Goal: Task Accomplishment & Management: Use online tool/utility

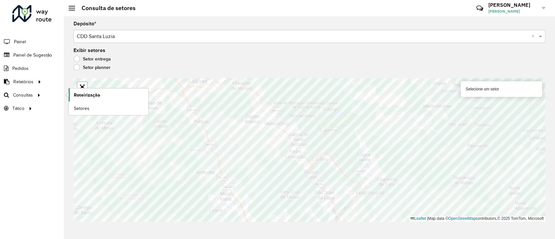
click at [83, 93] on span "Roteirização" at bounding box center [87, 95] width 26 height 7
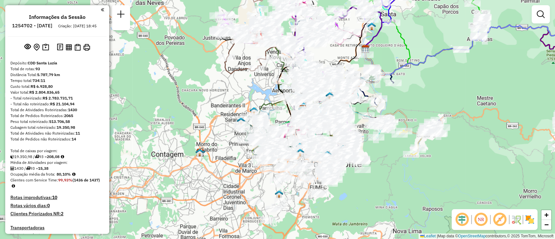
drag, startPoint x: 222, startPoint y: 95, endPoint x: 206, endPoint y: -13, distance: 108.8
click at [206, 0] on html "Aguarde... Pop-up bloqueado! Seu navegador bloqueou automáticamente a abertura …" at bounding box center [277, 119] width 555 height 239
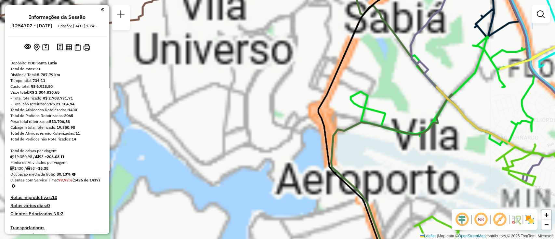
drag, startPoint x: 285, startPoint y: 157, endPoint x: 255, endPoint y: 100, distance: 64.6
click at [265, 69] on div "Janela de atendimento Grade de atendimento Capacidade Transportadoras Veículos …" at bounding box center [277, 119] width 555 height 239
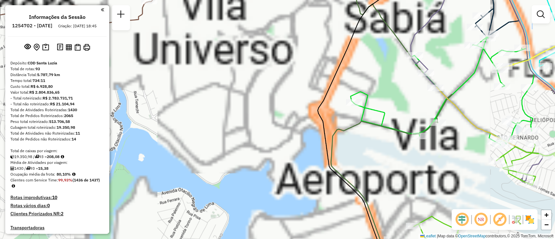
click at [258, 65] on div "Janela de atendimento Grade de atendimento Capacidade Transportadoras Veículos …" at bounding box center [277, 119] width 555 height 239
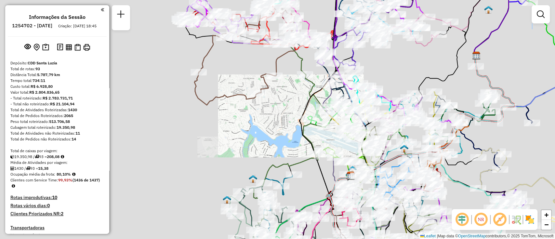
drag, startPoint x: 287, startPoint y: 139, endPoint x: 269, endPoint y: 68, distance: 73.5
click at [271, 80] on div "Rota 20 - Placa OVF5J11 63287999 - CHAMA DITRIBUIDORA D Janela de atendimento G…" at bounding box center [277, 119] width 555 height 239
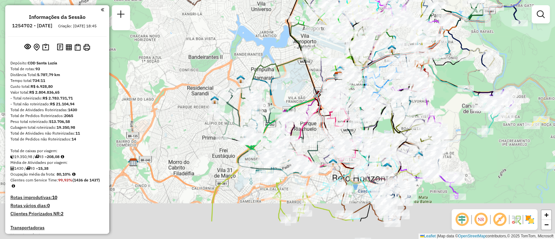
drag, startPoint x: 297, startPoint y: 88, endPoint x: 297, endPoint y: 78, distance: 9.1
click at [297, 78] on div "Janela de atendimento Grade de atendimento Capacidade Transportadoras Veículos …" at bounding box center [277, 119] width 555 height 239
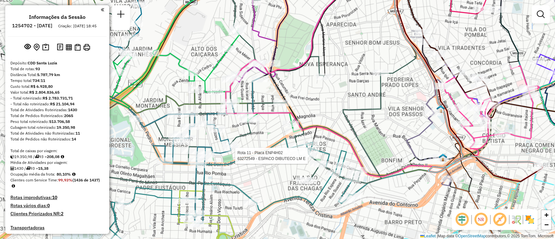
select select "**********"
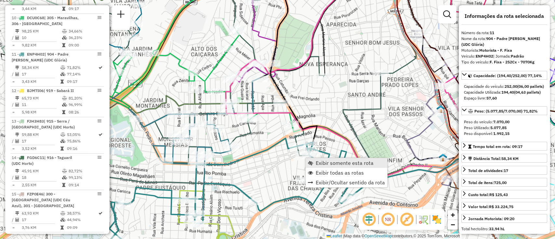
scroll to position [642, 0]
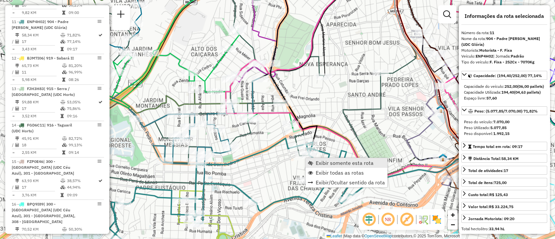
click at [318, 163] on span "Exibir somente esta rota" at bounding box center [345, 162] width 58 height 5
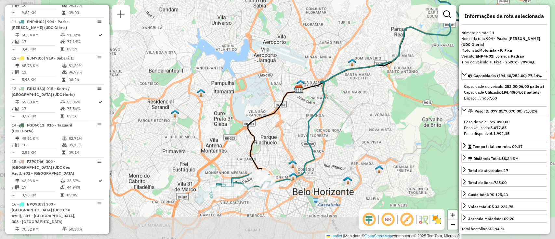
drag, startPoint x: 238, startPoint y: 182, endPoint x: 296, endPoint y: 146, distance: 69.0
click at [297, 146] on div "Janela de atendimento Grade de atendimento Capacidade Transportadoras Veículos …" at bounding box center [277, 119] width 555 height 239
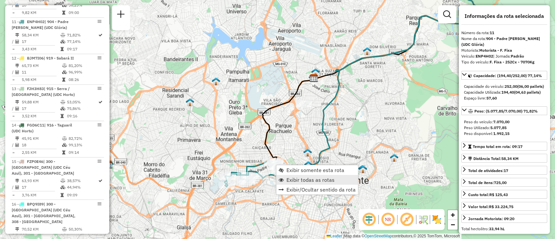
click at [296, 180] on span "Exibir todas as rotas" at bounding box center [311, 179] width 48 height 5
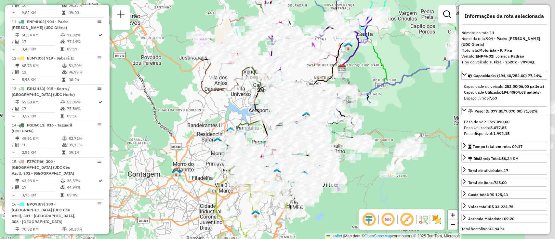
drag, startPoint x: 442, startPoint y: 95, endPoint x: 364, endPoint y: 137, distance: 88.1
click at [368, 136] on div "Janela de atendimento Grade de atendimento Capacidade Transportadoras Veículos …" at bounding box center [277, 119] width 555 height 239
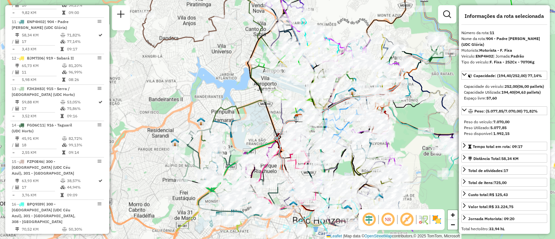
drag, startPoint x: 256, startPoint y: 162, endPoint x: 255, endPoint y: 120, distance: 41.7
click at [255, 110] on div "Janela de atendimento Grade de atendimento Capacidade Transportadoras Veículos …" at bounding box center [277, 119] width 555 height 239
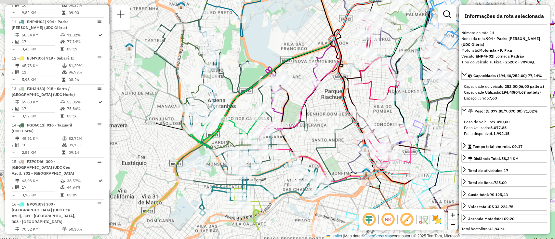
drag, startPoint x: 284, startPoint y: 147, endPoint x: 333, endPoint y: 134, distance: 50.4
click at [334, 133] on div "Janela de atendimento Grade de atendimento Capacidade Transportadoras Veículos …" at bounding box center [277, 119] width 555 height 239
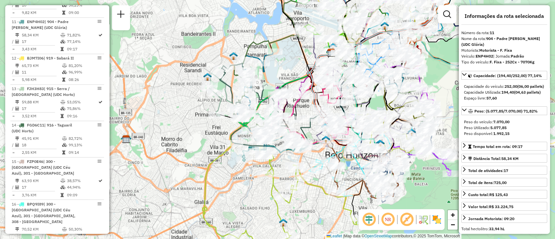
drag, startPoint x: 293, startPoint y: 54, endPoint x: 276, endPoint y: 75, distance: 27.5
click at [276, 74] on div "Janela de atendimento Grade de atendimento Capacidade Transportadoras Veículos …" at bounding box center [277, 119] width 555 height 239
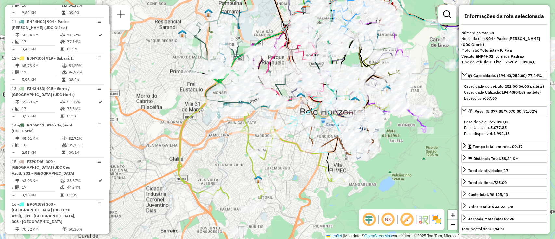
drag, startPoint x: 267, startPoint y: 87, endPoint x: 282, endPoint y: 12, distance: 76.1
click at [253, 59] on div "Janela de atendimento Grade de atendimento Capacidade Transportadoras Veículos …" at bounding box center [277, 119] width 555 height 239
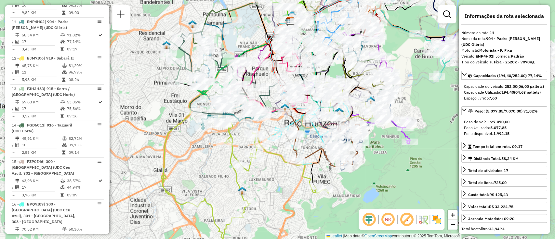
drag, startPoint x: 254, startPoint y: 34, endPoint x: 251, endPoint y: 26, distance: 7.7
click at [252, 27] on div "Janela de atendimento Grade de atendimento Capacidade Transportadoras Veículos …" at bounding box center [277, 119] width 555 height 239
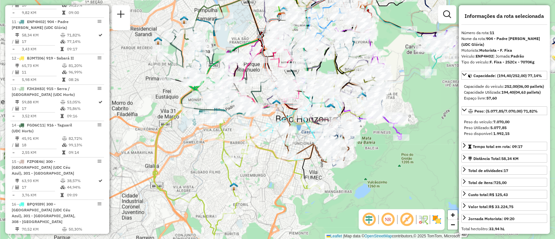
drag, startPoint x: 253, startPoint y: 183, endPoint x: 276, endPoint y: 8, distance: 176.6
click at [266, 171] on div "Janela de atendimento Grade de atendimento Capacidade Transportadoras Veículos …" at bounding box center [277, 119] width 555 height 239
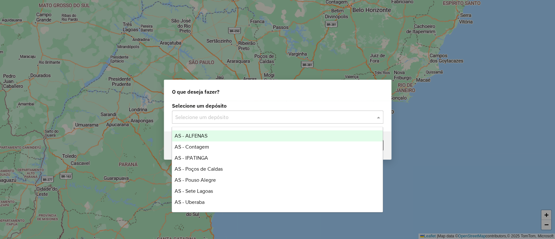
click at [231, 116] on input "text" at bounding box center [271, 118] width 192 height 8
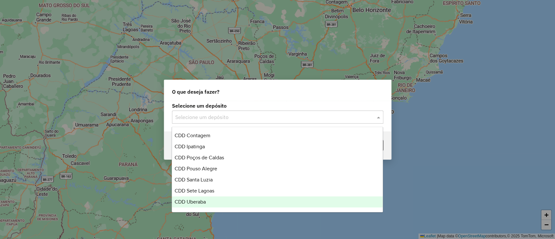
scroll to position [111, 0]
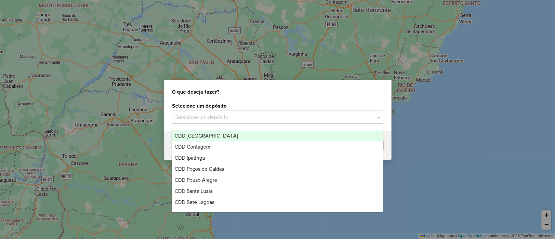
click at [231, 135] on div "CDD Belo Horizonte" at bounding box center [277, 135] width 211 height 11
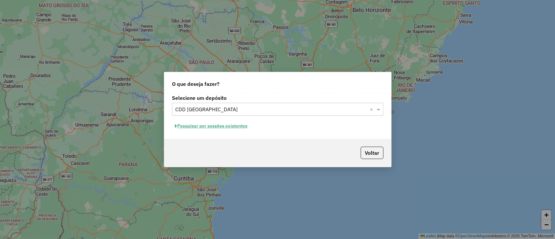
click at [240, 126] on button "Pesquisar por sessões existentes" at bounding box center [211, 126] width 78 height 10
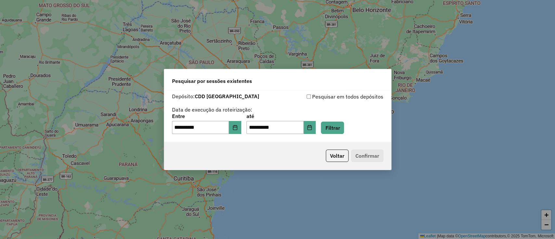
click at [344, 137] on div "**********" at bounding box center [277, 116] width 227 height 52
click at [344, 130] on button "Filtrar" at bounding box center [332, 128] width 23 height 12
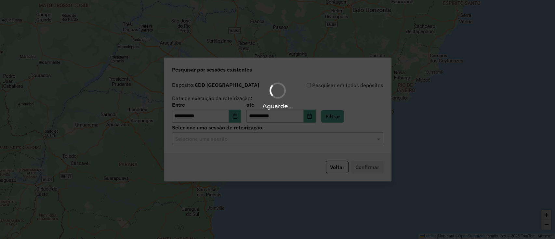
click at [265, 140] on input "text" at bounding box center [271, 139] width 192 height 8
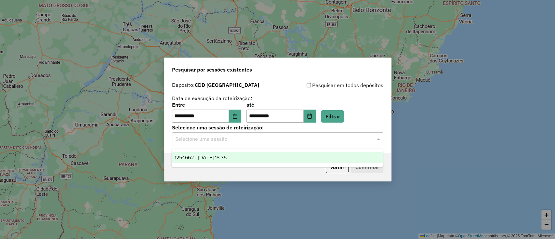
click at [254, 158] on div "1254662 - 28/08/2025 18:35" at bounding box center [277, 157] width 211 height 11
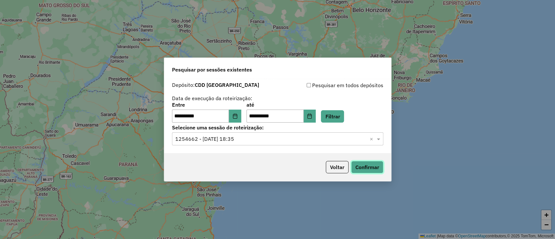
click at [366, 171] on button "Confirmar" at bounding box center [367, 167] width 32 height 12
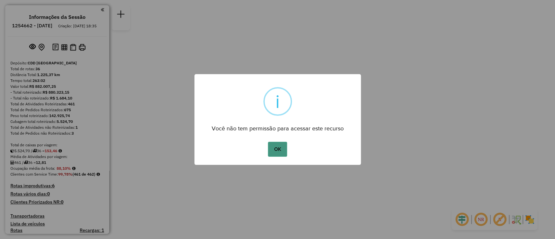
click at [278, 145] on button "OK" at bounding box center [277, 149] width 19 height 15
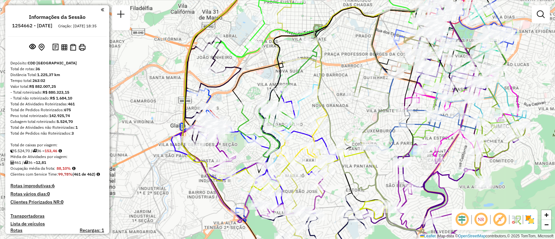
drag, startPoint x: 258, startPoint y: 87, endPoint x: 244, endPoint y: 102, distance: 20.0
click at [244, 102] on div "Janela de atendimento Grade de atendimento Capacidade Transportadoras Veículos …" at bounding box center [277, 119] width 555 height 239
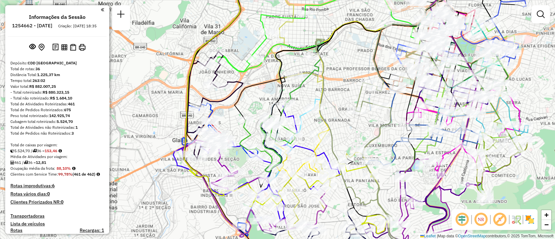
drag, startPoint x: 244, startPoint y: 88, endPoint x: 260, endPoint y: 89, distance: 16.0
click at [260, 89] on div "Janela de atendimento Grade de atendimento Capacidade Transportadoras Veículos …" at bounding box center [277, 119] width 555 height 239
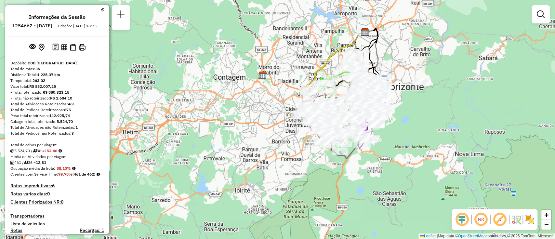
drag, startPoint x: 411, startPoint y: 55, endPoint x: 397, endPoint y: 81, distance: 29.7
click at [402, 78] on div "Janela de atendimento Grade de atendimento Capacidade Transportadoras Veículos …" at bounding box center [277, 119] width 555 height 239
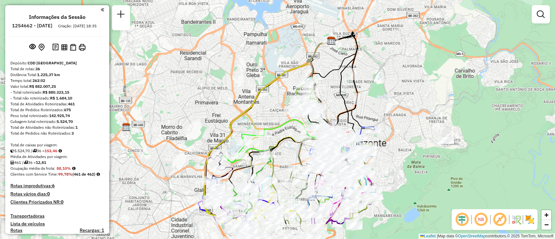
drag, startPoint x: 287, startPoint y: 85, endPoint x: 280, endPoint y: 56, distance: 29.5
click at [280, 57] on icon at bounding box center [267, 132] width 129 height 183
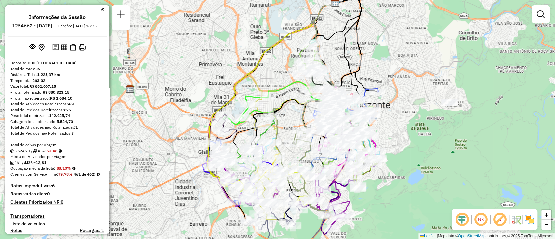
drag, startPoint x: 283, startPoint y: 113, endPoint x: 296, endPoint y: 90, distance: 27.0
click at [296, 90] on div "Janela de atendimento Grade de atendimento Capacidade Transportadoras Veículos …" at bounding box center [277, 119] width 555 height 239
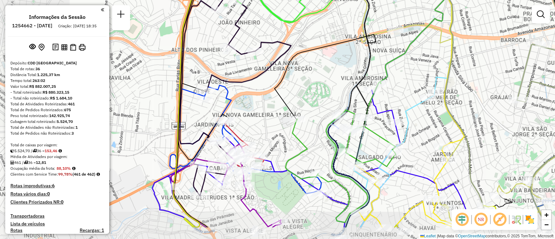
drag, startPoint x: 304, startPoint y: 137, endPoint x: 412, endPoint y: 113, distance: 110.3
click at [425, 101] on div at bounding box center [428, 98] width 16 height 7
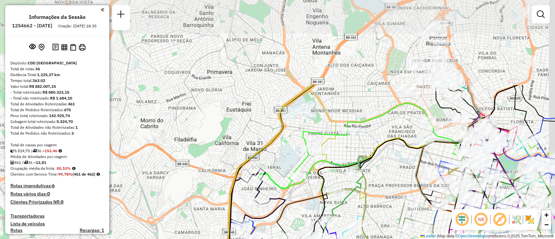
drag, startPoint x: 288, startPoint y: 48, endPoint x: 272, endPoint y: 156, distance: 109.9
click at [271, 156] on div "Janela de atendimento Grade de atendimento Capacidade Transportadoras Veículos …" at bounding box center [277, 119] width 555 height 239
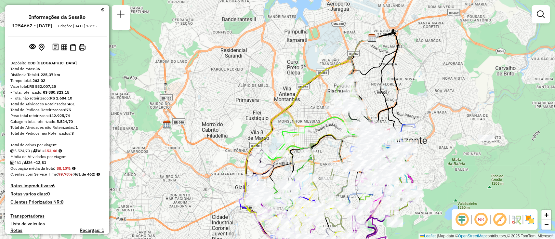
drag, startPoint x: 280, startPoint y: 128, endPoint x: 268, endPoint y: 100, distance: 29.9
click at [268, 100] on icon at bounding box center [308, 130] width 129 height 184
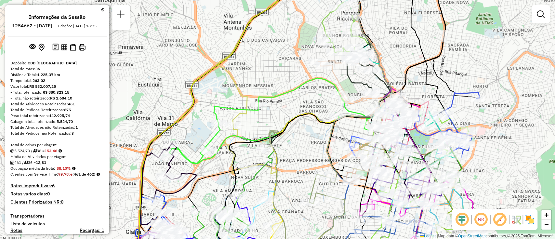
drag, startPoint x: 287, startPoint y: 124, endPoint x: 305, endPoint y: 110, distance: 22.0
click at [305, 110] on icon at bounding box center [355, 61] width 181 height 171
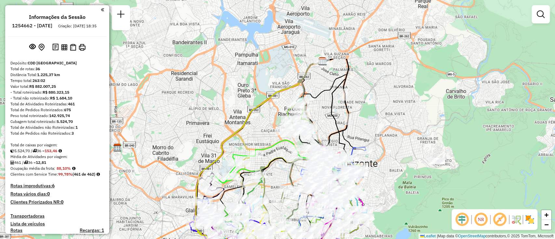
drag, startPoint x: 286, startPoint y: 40, endPoint x: 256, endPoint y: 123, distance: 87.9
click at [256, 123] on div "Janela de atendimento Grade de atendimento Capacidade Transportadoras Veículos …" at bounding box center [277, 119] width 555 height 239
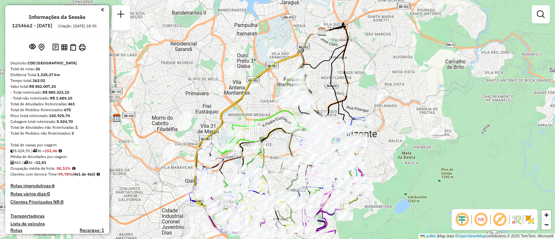
drag, startPoint x: 267, startPoint y: 92, endPoint x: 275, endPoint y: 8, distance: 84.6
click at [274, 11] on div "Janela de atendimento Grade de atendimento Capacidade Transportadoras Veículos …" at bounding box center [277, 119] width 555 height 239
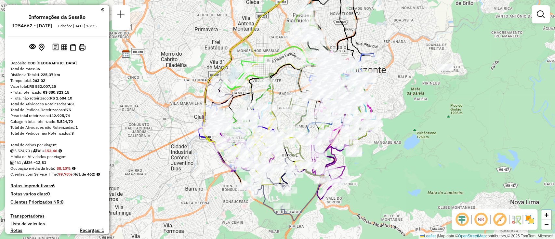
drag, startPoint x: 283, startPoint y: 105, endPoint x: 281, endPoint y: 83, distance: 22.8
click at [281, 84] on div "Janela de atendimento Grade de atendimento Capacidade Transportadoras Veículos …" at bounding box center [277, 119] width 555 height 239
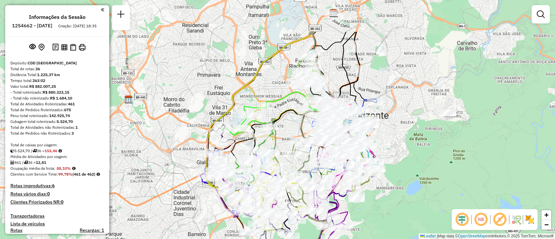
drag, startPoint x: 388, startPoint y: 57, endPoint x: 393, endPoint y: 113, distance: 56.2
click at [393, 113] on div "Janela de atendimento Grade de atendimento Capacidade Transportadoras Veículos …" at bounding box center [277, 119] width 555 height 239
